Goal: Task Accomplishment & Management: Use online tool/utility

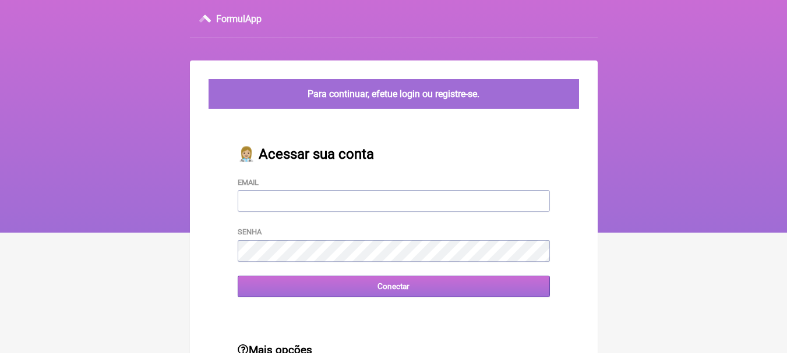
type input "leonam.nutri@gmail.com"
click at [416, 283] on input "Conectar" at bounding box center [394, 287] width 312 height 22
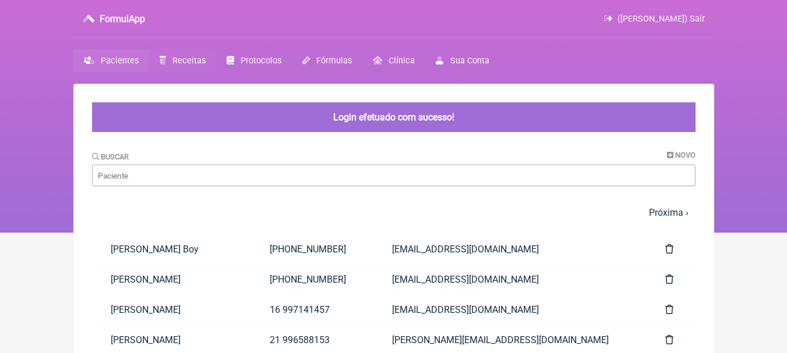
click at [195, 62] on span "Receitas" at bounding box center [188, 61] width 33 height 10
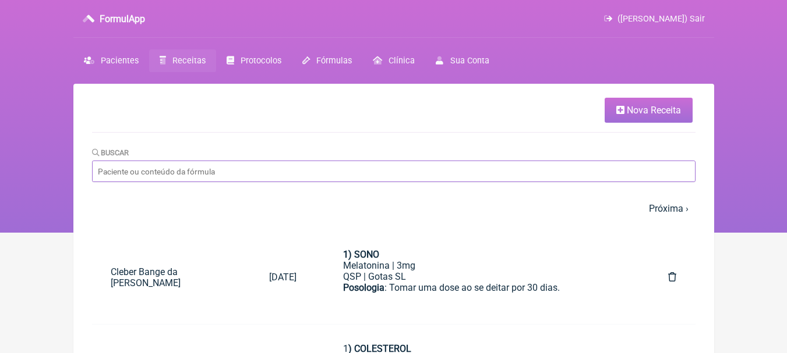
click at [533, 179] on input "Buscar" at bounding box center [393, 172] width 603 height 22
type input "teste"
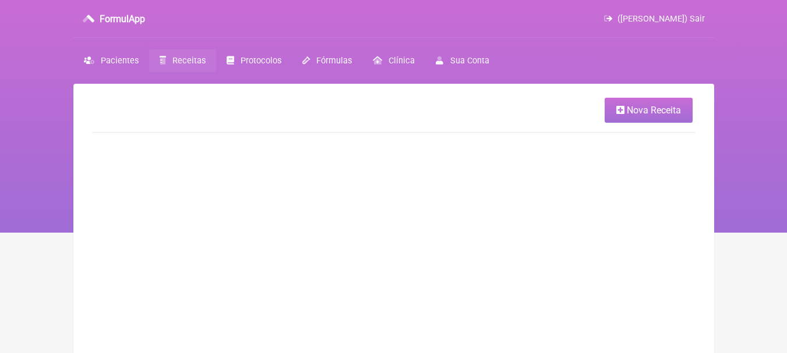
click at [636, 106] on span "Nova Receita" at bounding box center [654, 110] width 54 height 11
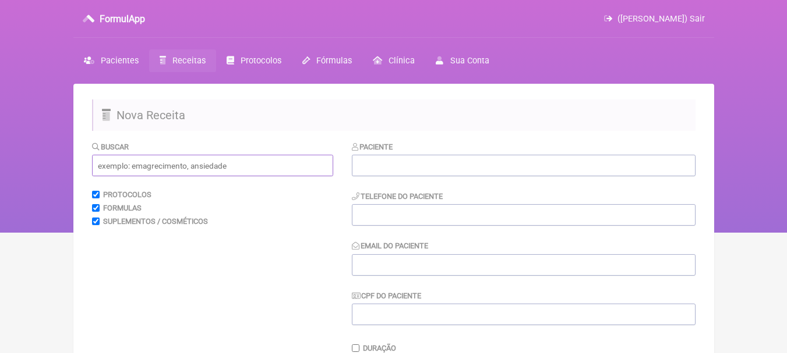
click at [231, 171] on input "text" at bounding box center [212, 166] width 241 height 22
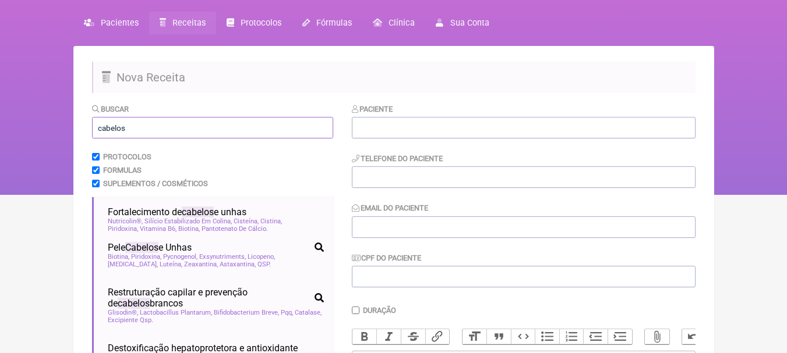
scroll to position [58, 0]
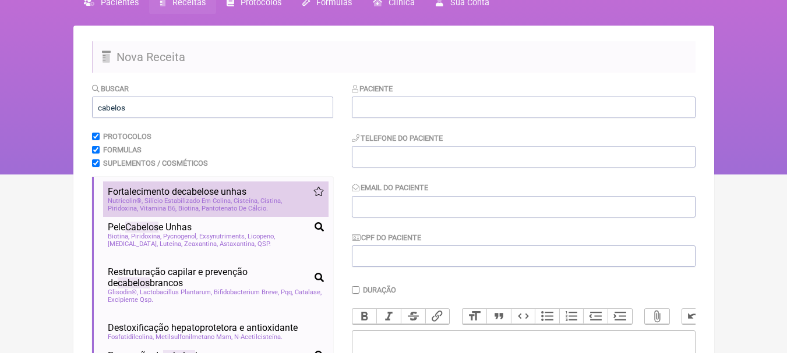
click at [287, 193] on div "Fortalecimento de cabelos e unhas" at bounding box center [216, 191] width 216 height 11
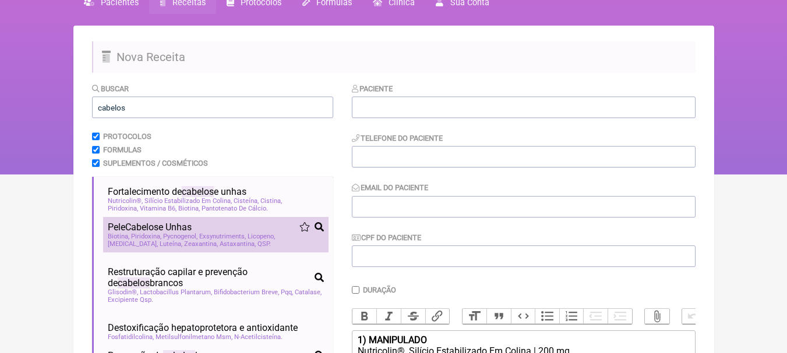
click at [278, 227] on div "Pele Cabelos e Unhas" at bounding box center [216, 227] width 216 height 11
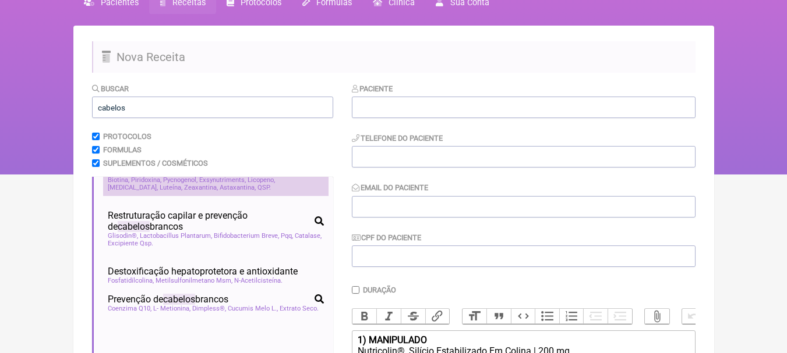
scroll to position [0, 0]
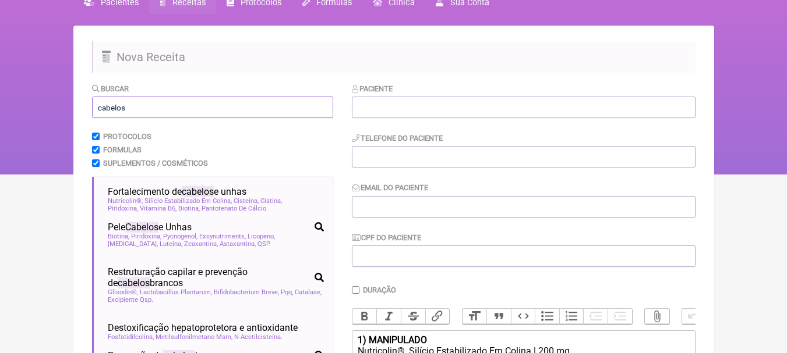
drag, startPoint x: 161, startPoint y: 104, endPoint x: 0, endPoint y: 104, distance: 160.7
click at [0, 104] on div "FormulApp ([PERSON_NAME]) Sair [GEOGRAPHIC_DATA] Receitas Protocolos Fórmulas […" at bounding box center [393, 58] width 787 height 233
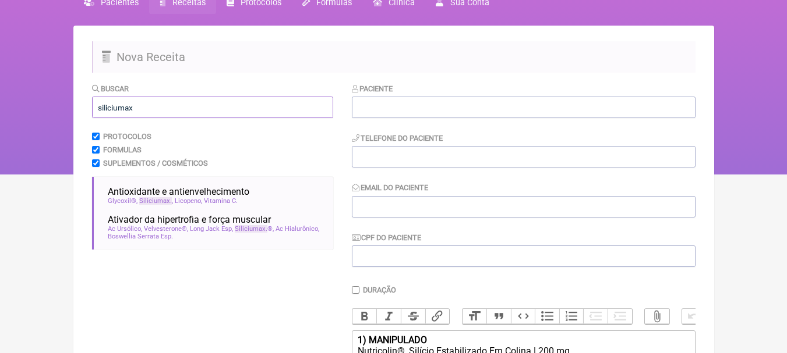
click at [105, 106] on input "siliciumax" at bounding box center [212, 108] width 241 height 22
type input "silliciumax"
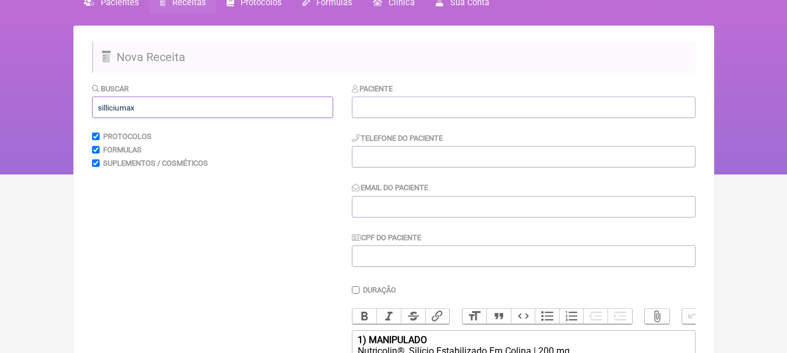
drag, startPoint x: 182, startPoint y: 108, endPoint x: 11, endPoint y: 98, distance: 170.9
click at [15, 100] on div "FormulApp ([PERSON_NAME]) Sair [GEOGRAPHIC_DATA] Receitas Protocolos Fórmulas […" at bounding box center [393, 58] width 787 height 233
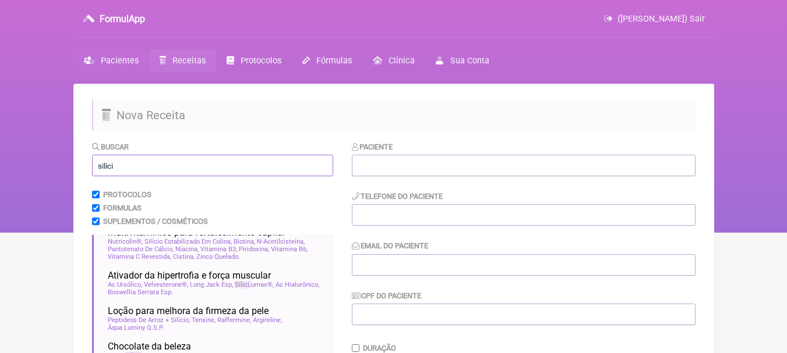
type input "silici"
click at [116, 60] on span "Pacientes" at bounding box center [120, 61] width 38 height 10
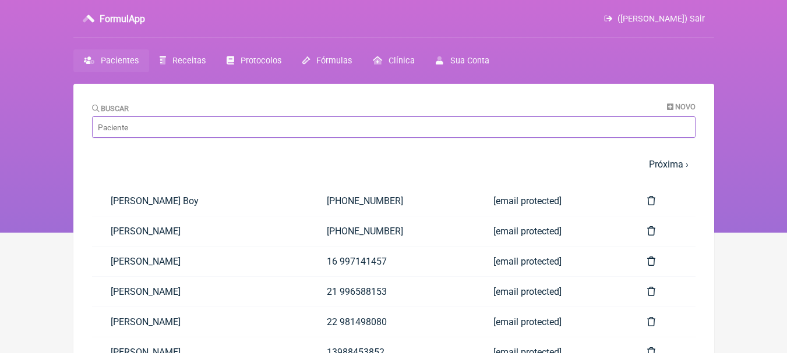
click at [231, 121] on input "Buscar" at bounding box center [393, 127] width 603 height 22
type input "walder"
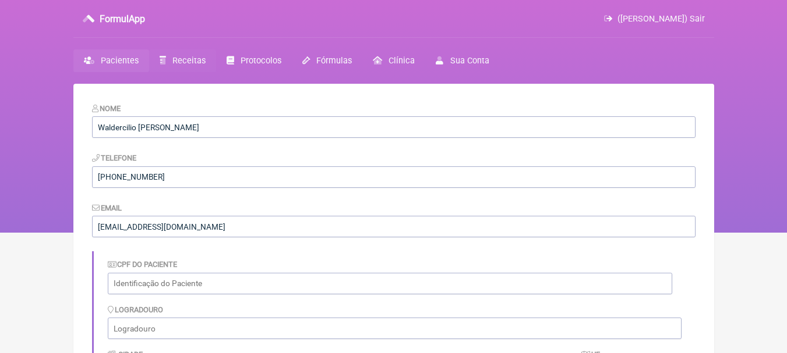
click at [185, 63] on span "Receitas" at bounding box center [188, 61] width 33 height 10
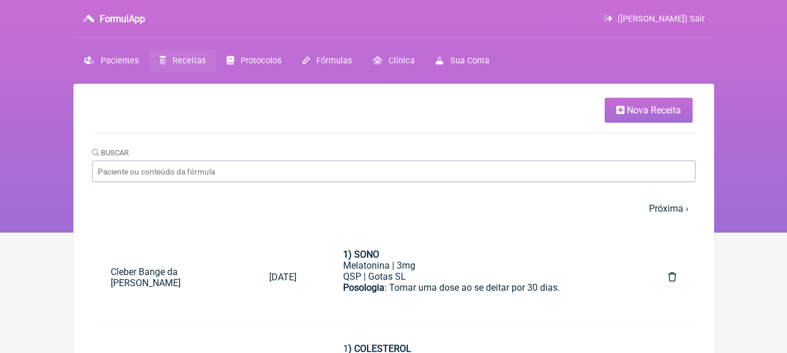
click at [654, 102] on link "Nova Receita" at bounding box center [648, 110] width 88 height 25
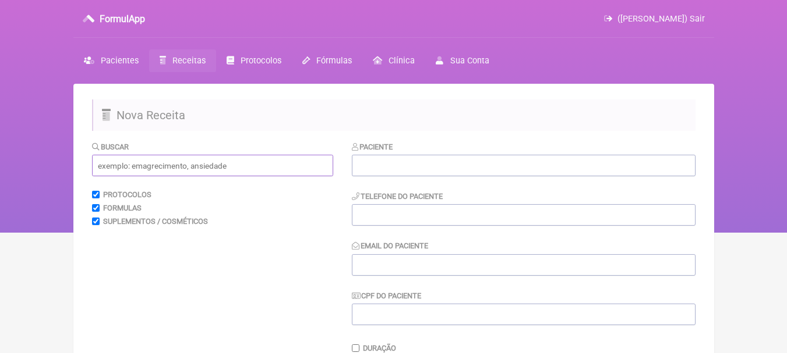
click at [280, 167] on input "text" at bounding box center [212, 166] width 241 height 22
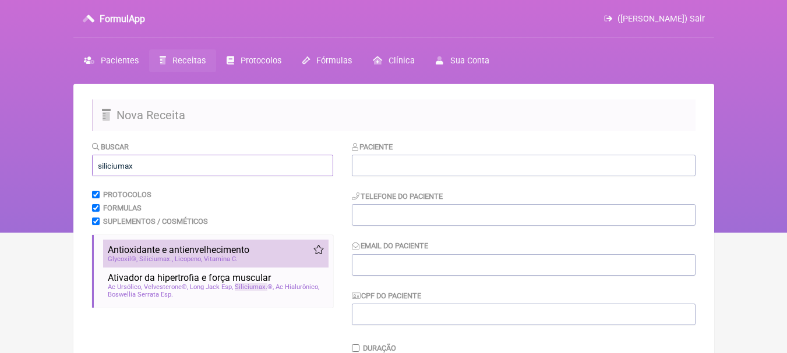
type input "siliciumax"
click at [266, 259] on div "Glycoxil® Siliciumax Licopeno Vitamina C" at bounding box center [216, 260] width 216 height 8
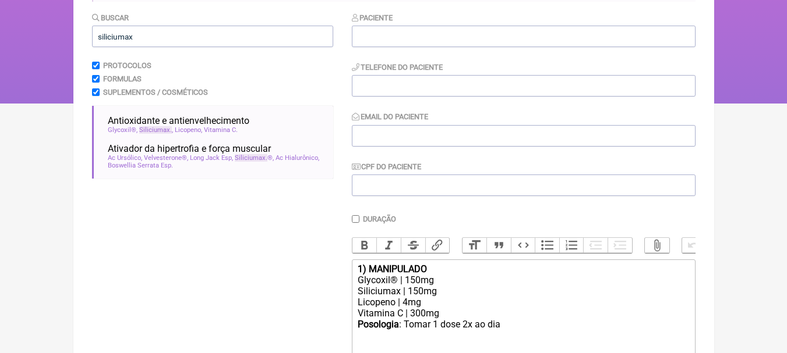
scroll to position [175, 0]
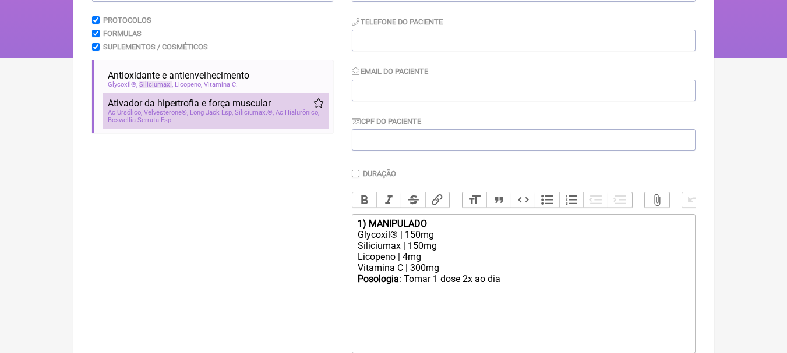
click at [252, 109] on span "Siliciumax" at bounding box center [251, 113] width 33 height 8
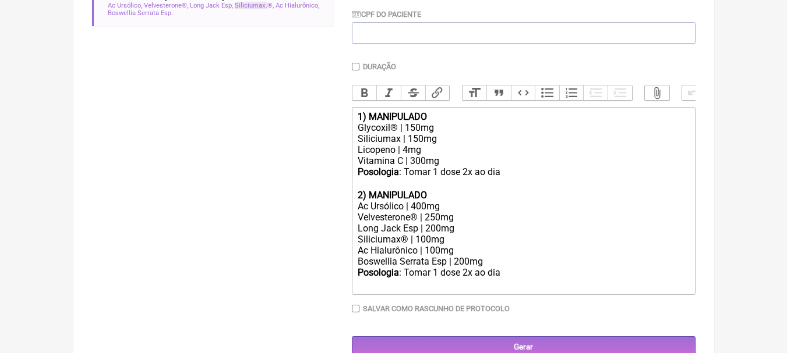
scroll to position [291, 0]
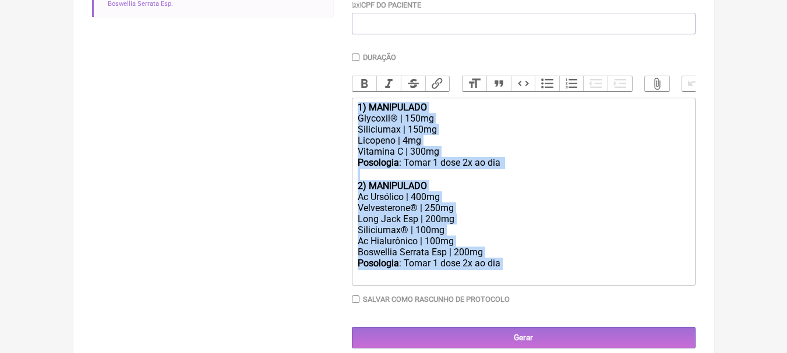
drag, startPoint x: 550, startPoint y: 275, endPoint x: 280, endPoint y: 104, distance: 319.4
click at [280, 104] on form "Buscar siliciumax Protocolos Formulas Suplementos / Cosméticos Antioxidante e a…" at bounding box center [393, 99] width 603 height 499
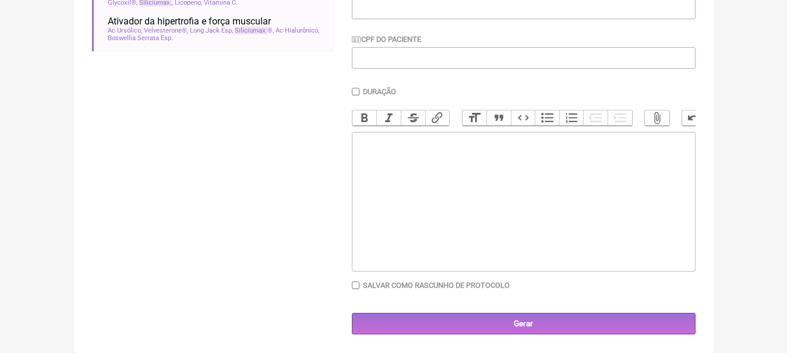
type trix-editor "<div><br><br></div>"
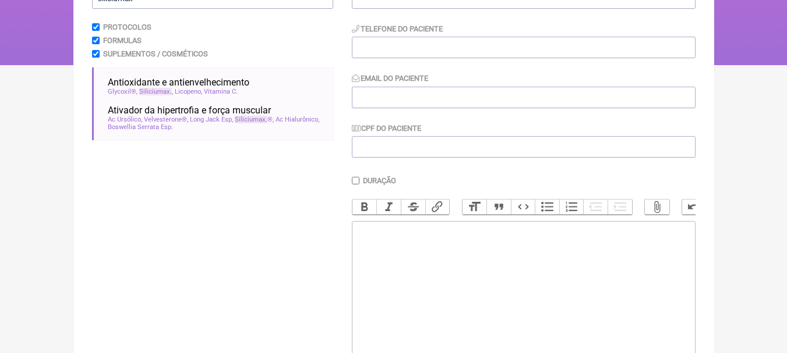
scroll to position [33, 0]
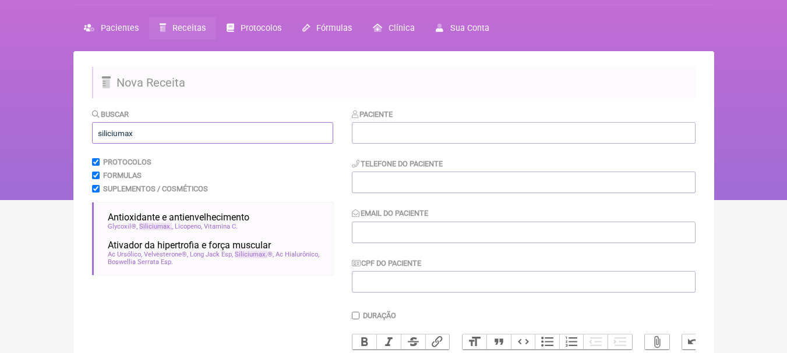
click at [207, 142] on input "siliciumax" at bounding box center [212, 133] width 241 height 22
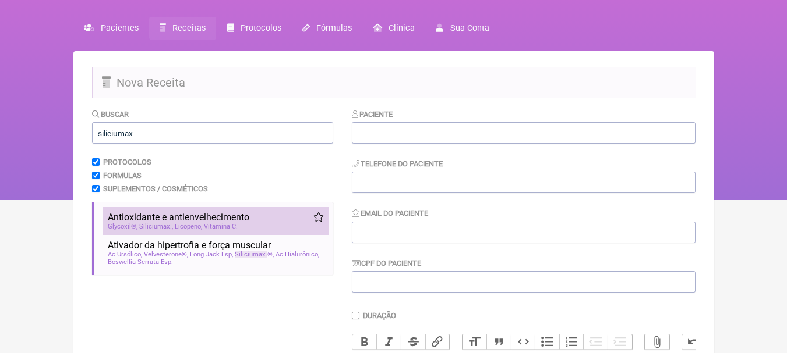
click at [239, 210] on li "Antioxidante e antienvelhecimento imunidade antioxidante longevidade anti-aging…" at bounding box center [215, 221] width 225 height 28
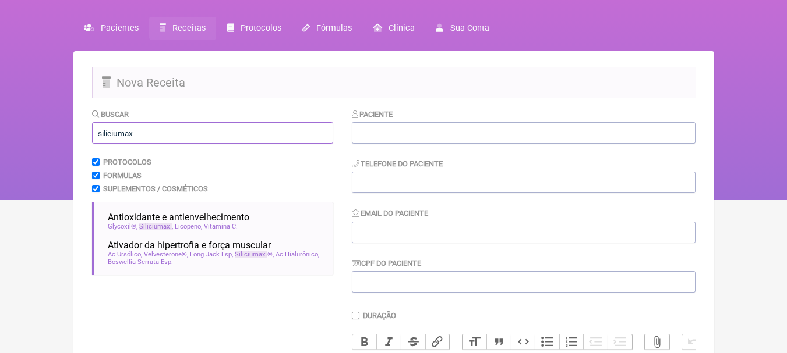
drag, startPoint x: 188, startPoint y: 133, endPoint x: 0, endPoint y: 120, distance: 187.9
click at [0, 120] on div "FormulApp (Leonam Leal) Sair Pacientes Receitas Protocolos Fórmulas Clínica Sua…" at bounding box center [393, 83] width 787 height 233
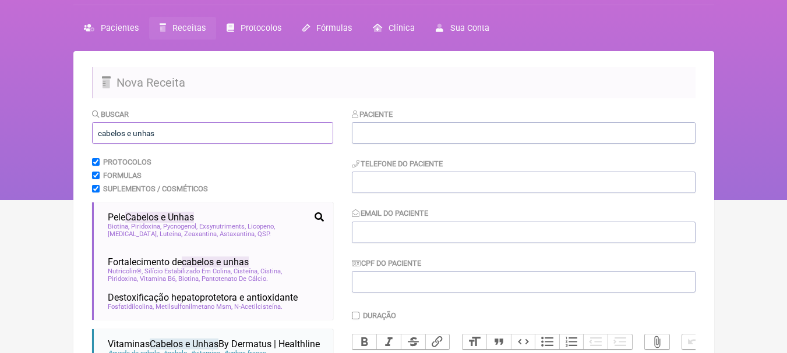
scroll to position [91, 0]
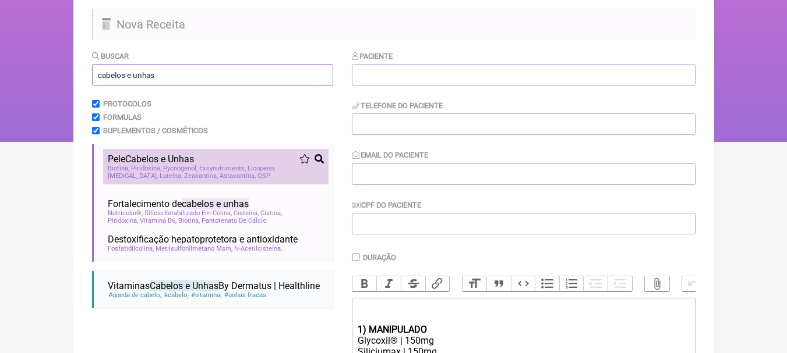
type input "cabelos e unhas"
click at [260, 151] on li "Pele Cabelos e Unhas Biotina Piridoxina Pycnogenol Exsynutriments Licopeno Reti…" at bounding box center [215, 167] width 225 height 36
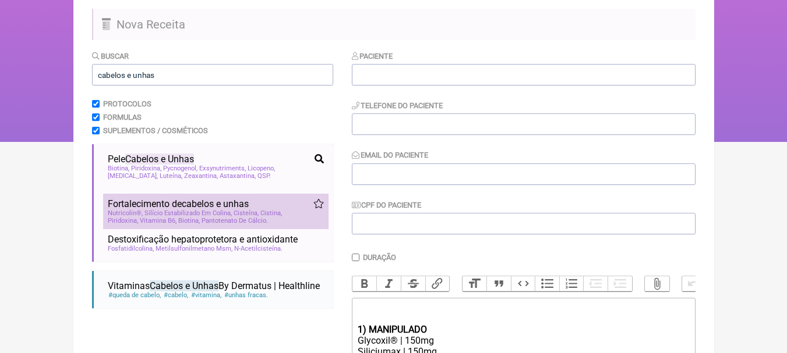
click at [277, 211] on span "Cistina" at bounding box center [271, 214] width 22 height 8
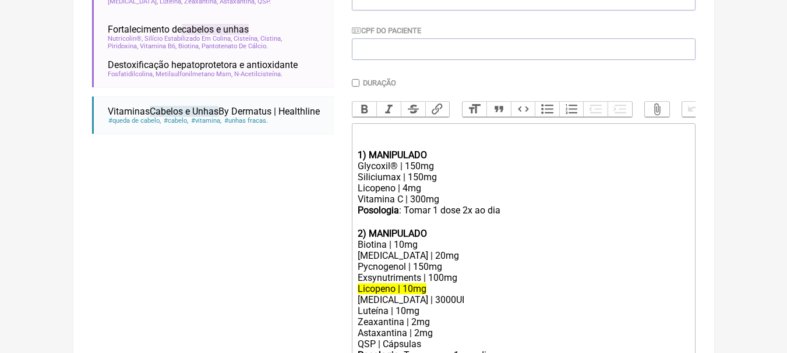
scroll to position [324, 0]
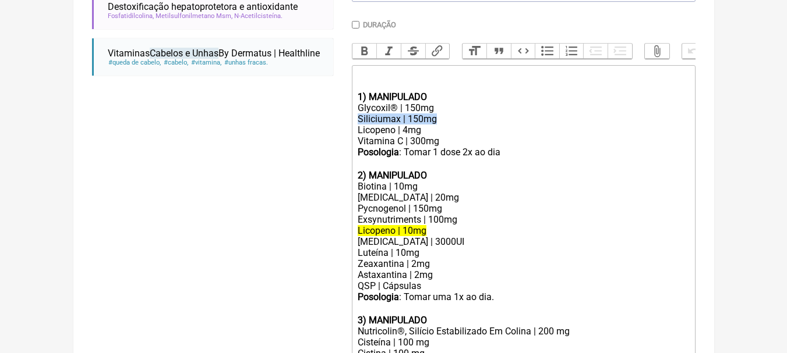
drag, startPoint x: 444, startPoint y: 124, endPoint x: 345, endPoint y: 126, distance: 98.4
click at [345, 126] on form "Buscar cabelos e unhas Protocolos Formulas Suplementos / Cosméticos Pele Cabelo…" at bounding box center [393, 150] width 603 height 666
type trix-editor "<div><br><br></div><div><strong>1) MANIPULADO</strong></div><div>Glycoxil® | 15…"
copy div "Siliciumax | 150mg"
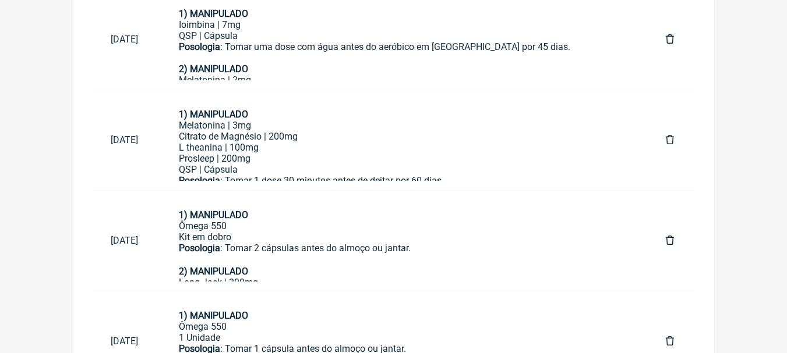
scroll to position [323, 0]
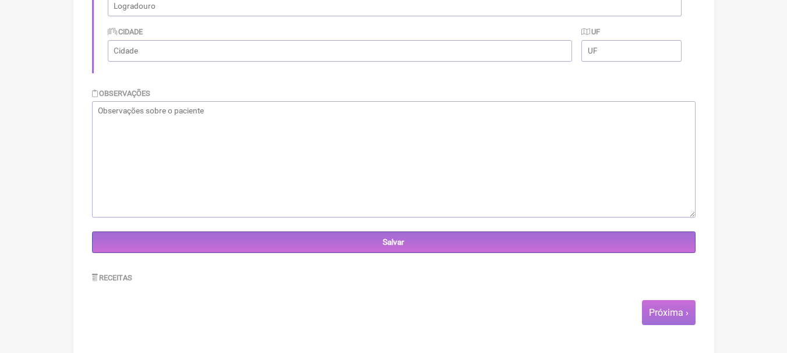
click at [676, 306] on span "Próxima ›" at bounding box center [669, 312] width 54 height 25
click at [672, 314] on link "Próxima ›" at bounding box center [669, 312] width 40 height 11
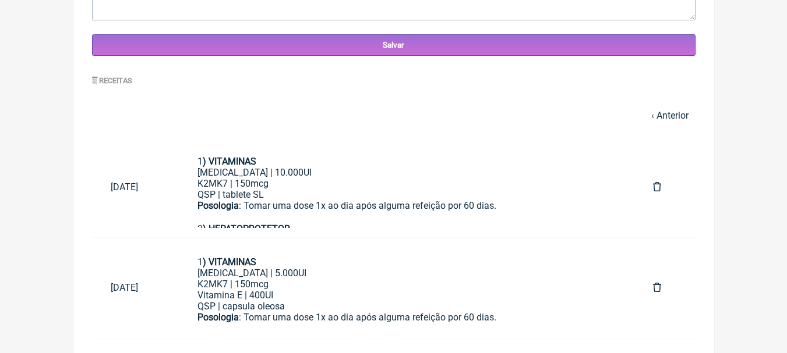
scroll to position [735, 0]
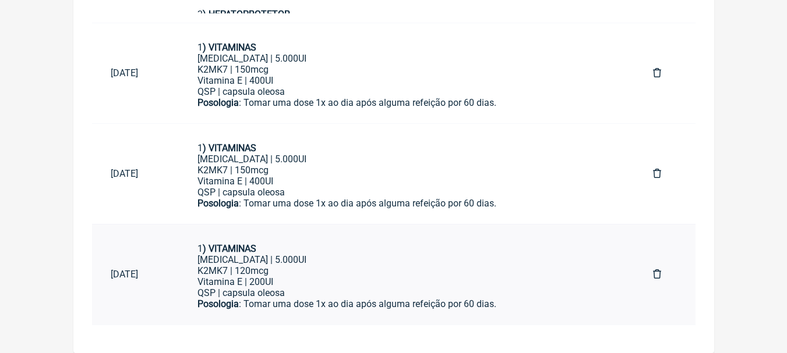
click at [399, 275] on div "K2MK7 | 120mcg Vitamina E | 200UI" at bounding box center [406, 277] width 418 height 22
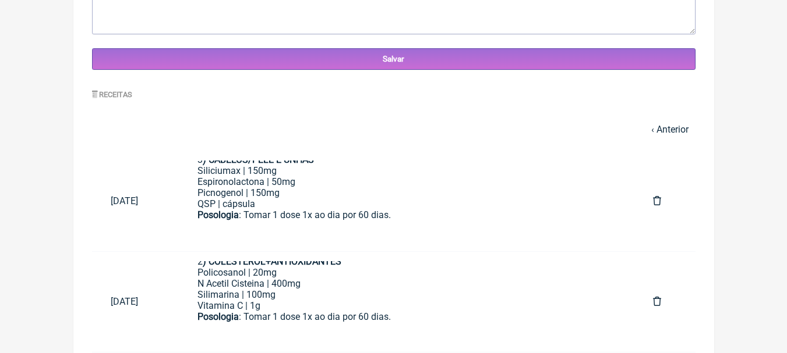
scroll to position [503, 0]
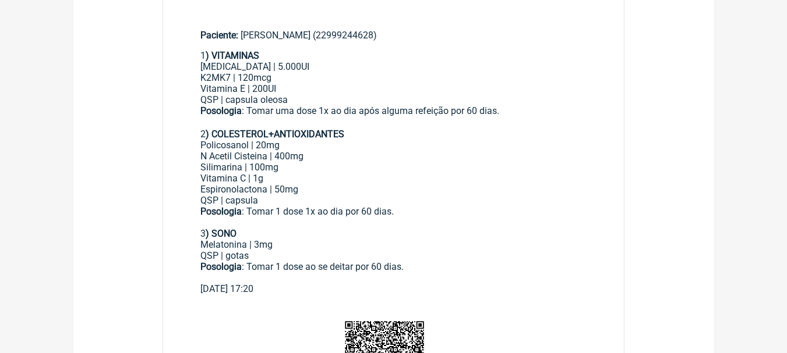
scroll to position [116, 0]
